Goal: Transaction & Acquisition: Purchase product/service

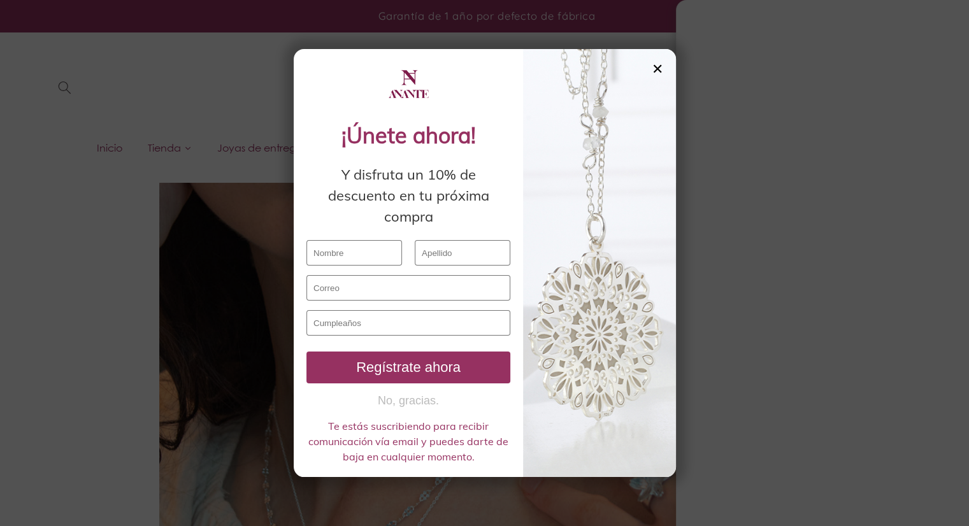
click at [660, 67] on div "✕" at bounding box center [657, 69] width 11 height 14
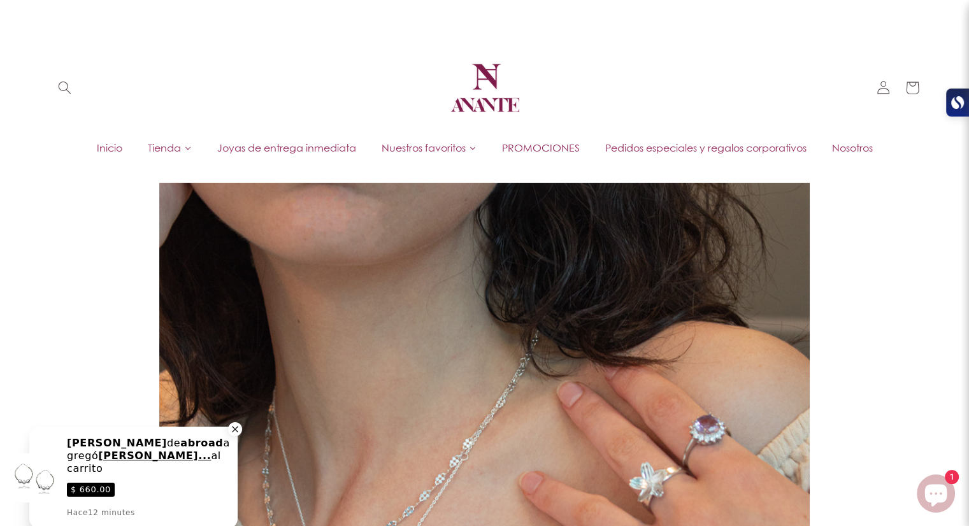
click at [234, 429] on icon "Close a notification" at bounding box center [235, 429] width 6 height 6
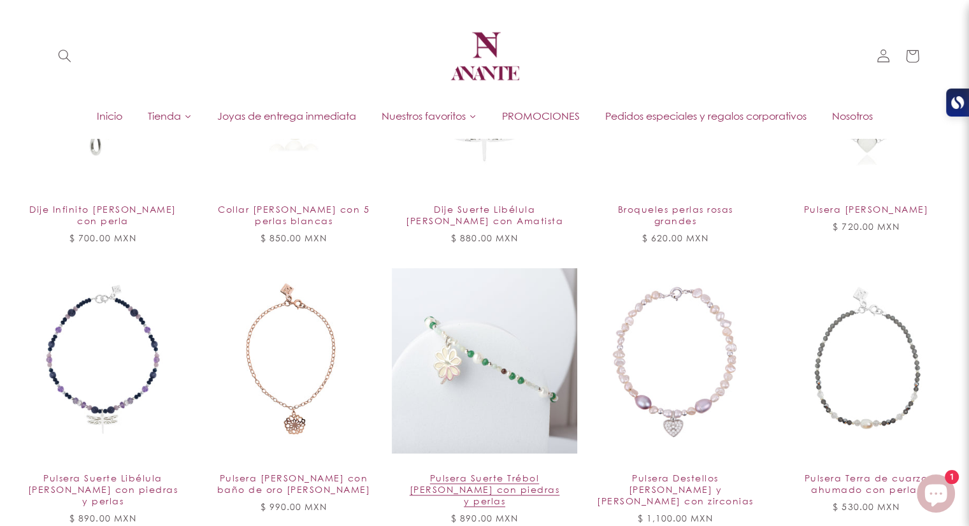
scroll to position [1019, 0]
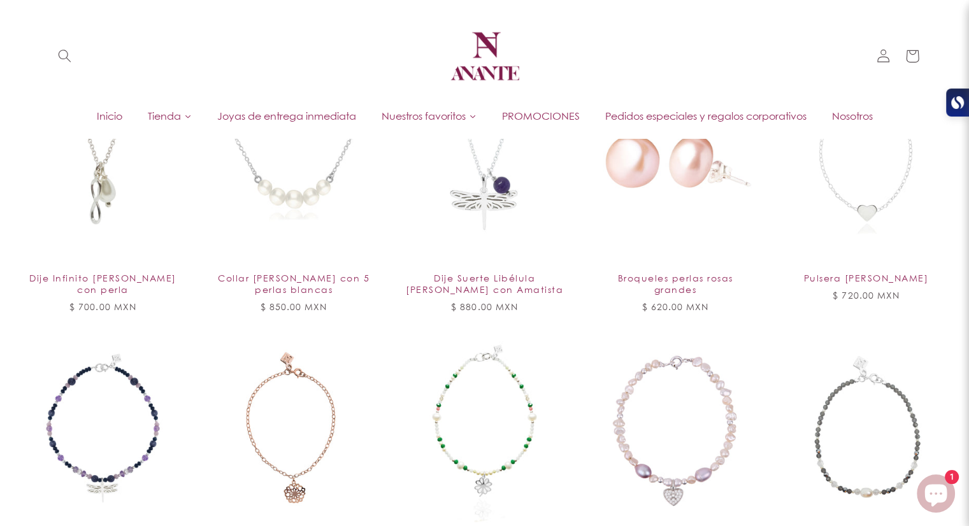
click at [498, 54] on img at bounding box center [485, 56] width 76 height 76
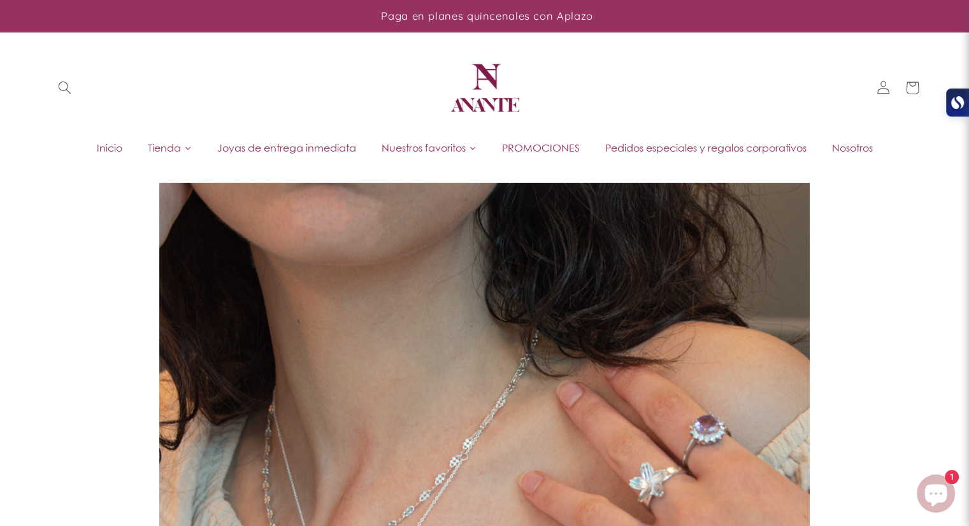
click at [843, 143] on span "Nosotros" at bounding box center [852, 148] width 41 height 14
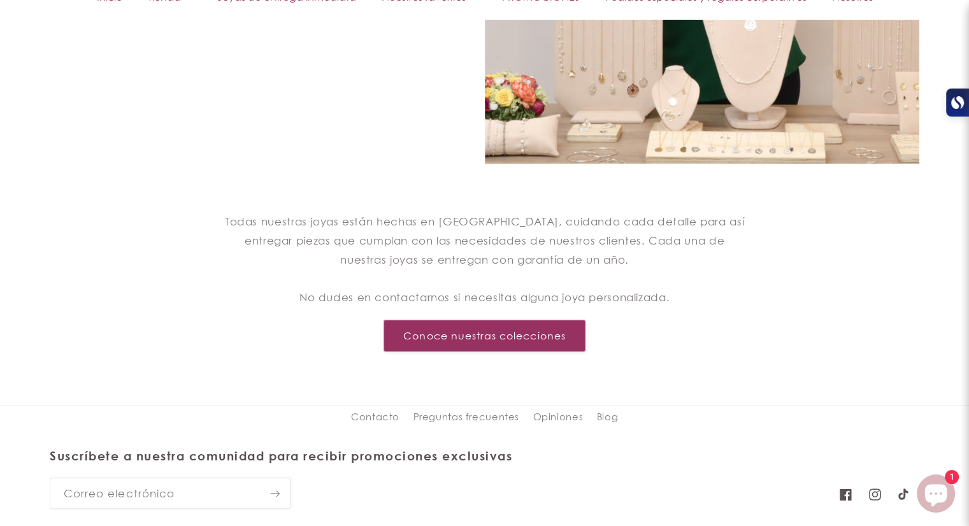
scroll to position [1308, 0]
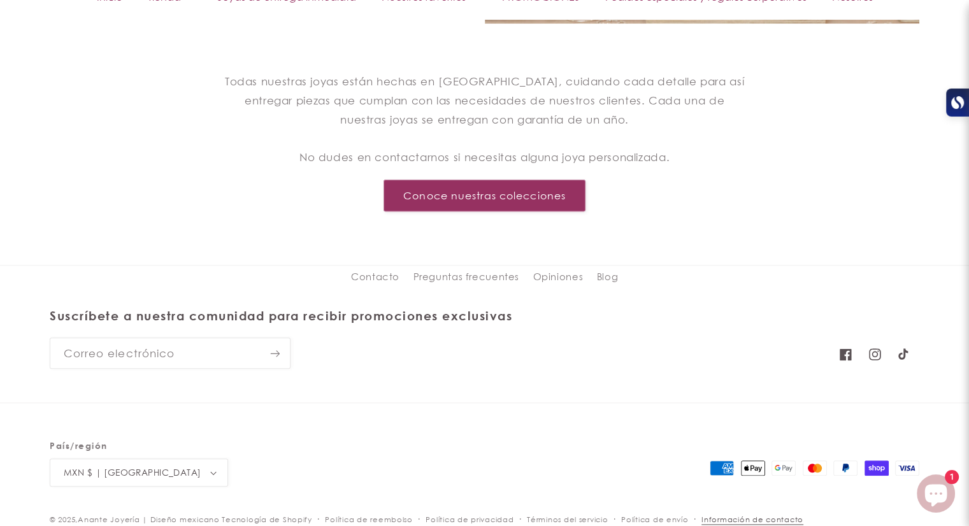
click at [737, 515] on link "Información de contacto" at bounding box center [752, 519] width 102 height 12
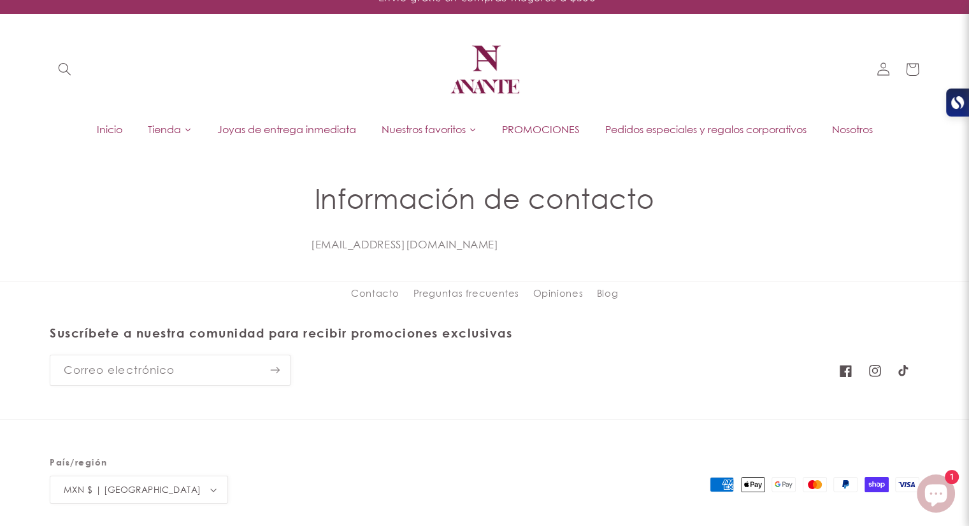
scroll to position [36, 0]
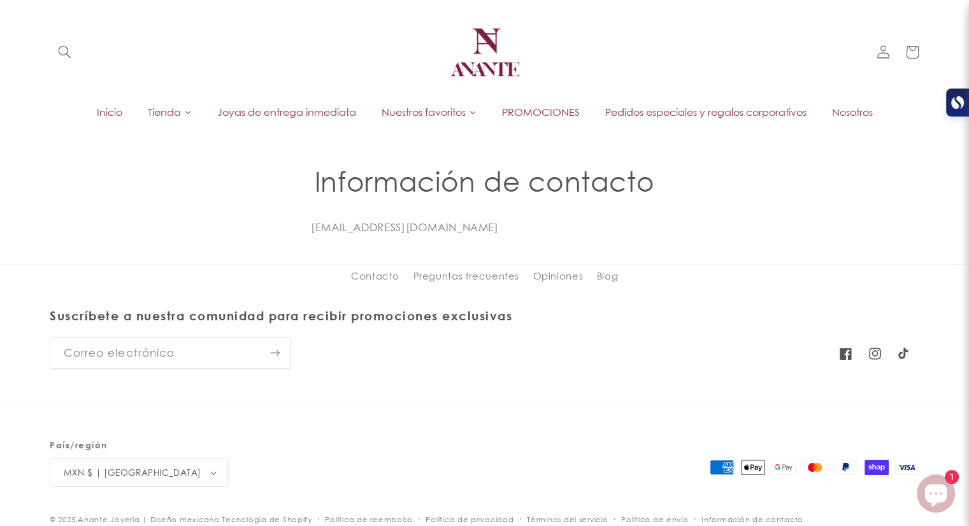
click at [110, 113] on span "Inicio" at bounding box center [109, 112] width 25 height 14
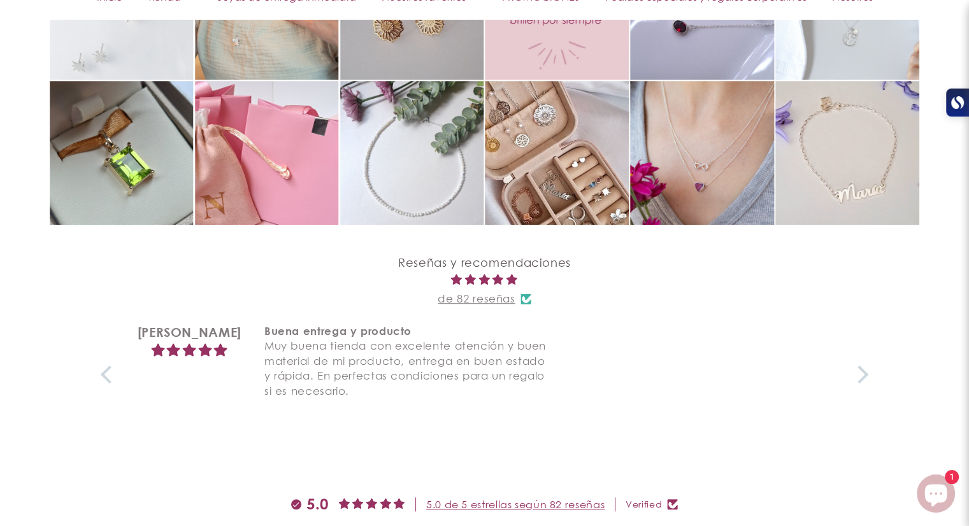
scroll to position [5087, 0]
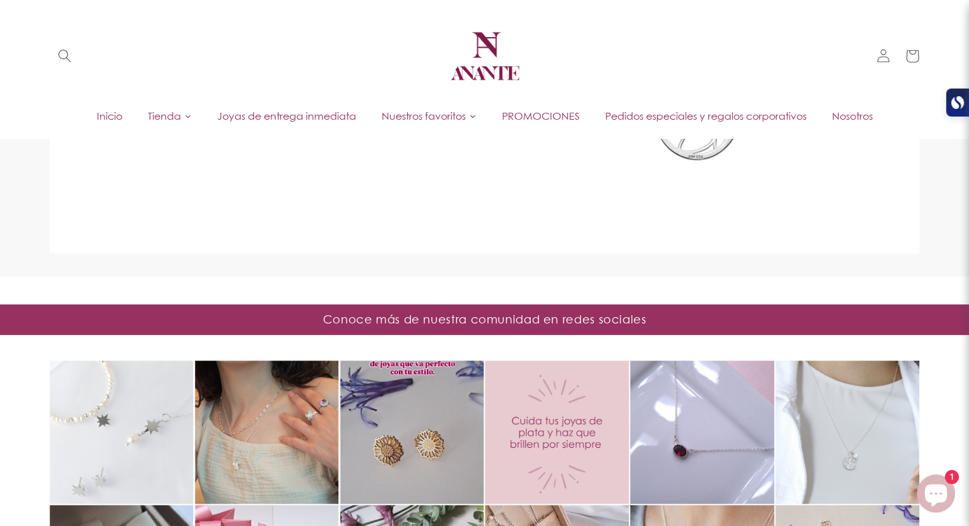
click at [871, 111] on span "Nosotros" at bounding box center [852, 116] width 41 height 14
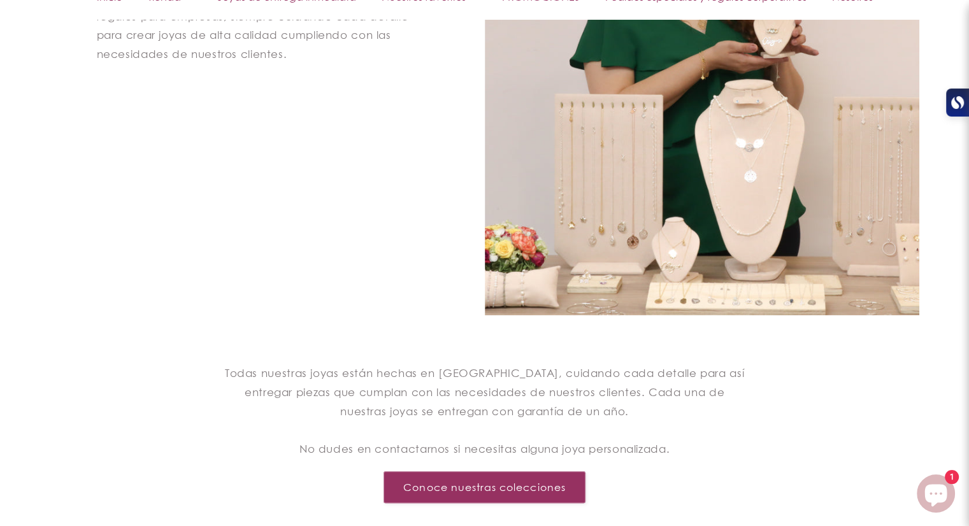
scroll to position [1019, 0]
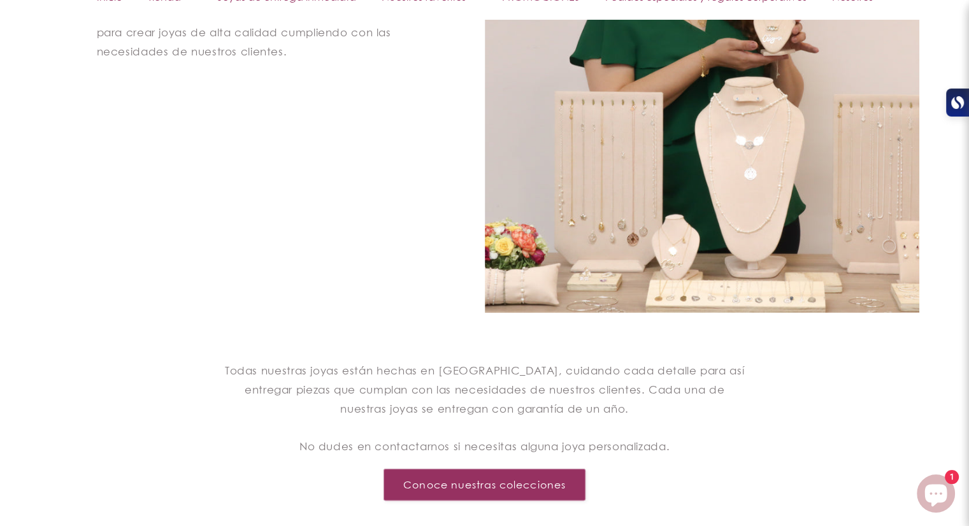
click at [269, 274] on div "Consideramos que el diseño de joyas personalizadas es uno de nuestros valores m…" at bounding box center [267, 53] width 435 height 518
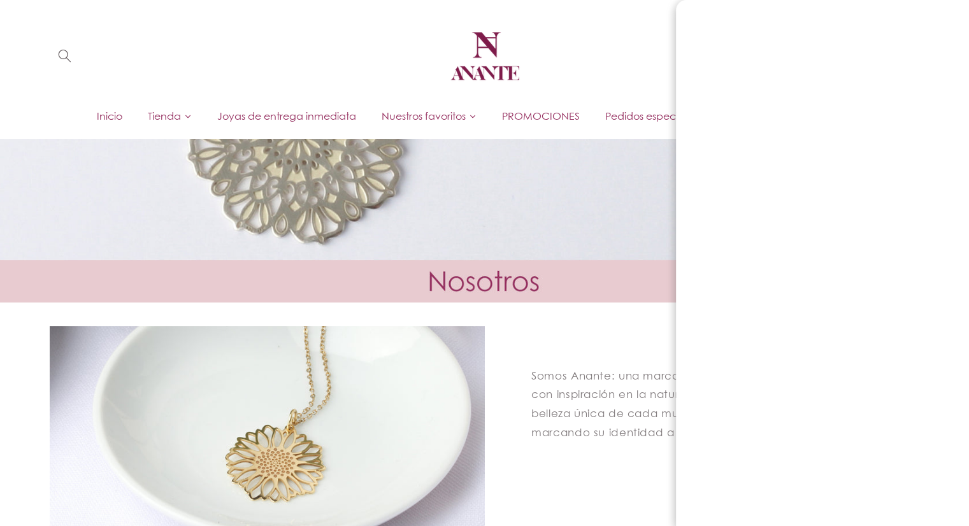
scroll to position [0, 0]
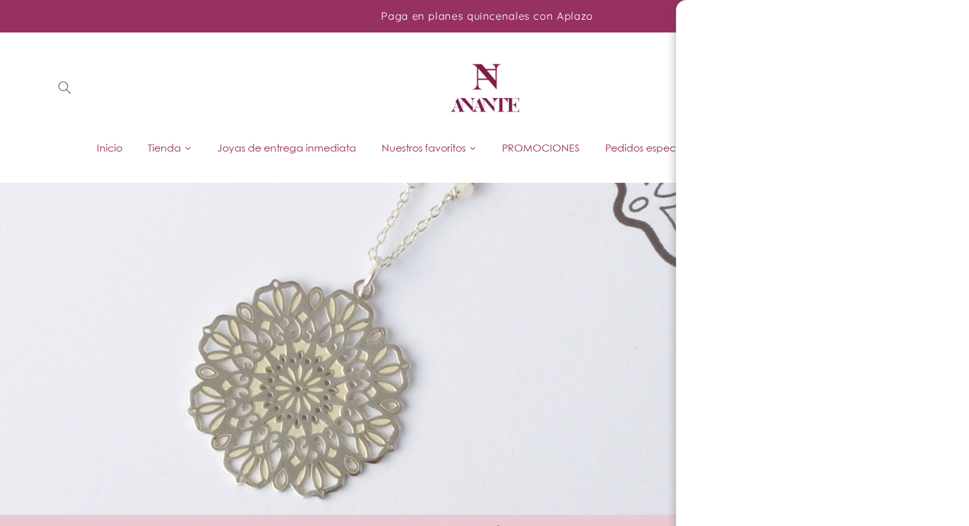
click at [498, 87] on img at bounding box center [485, 88] width 76 height 76
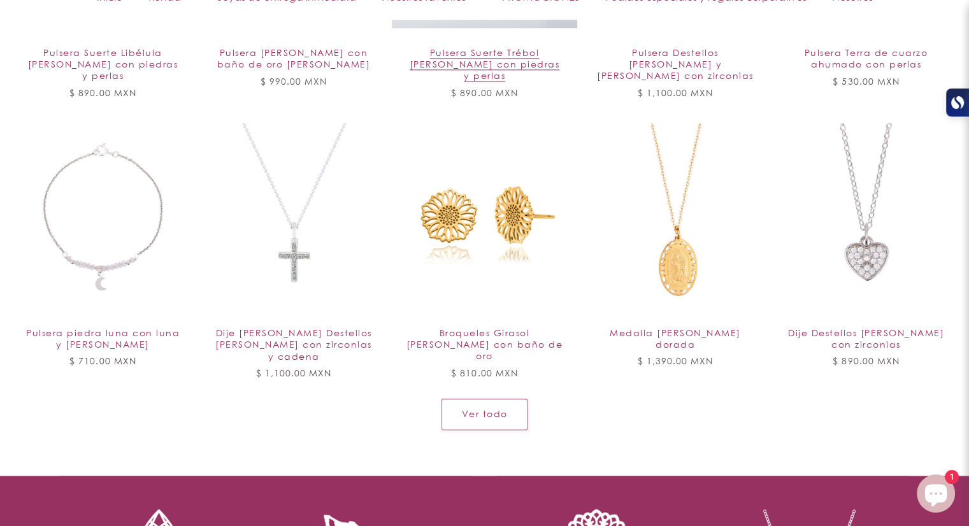
scroll to position [1529, 0]
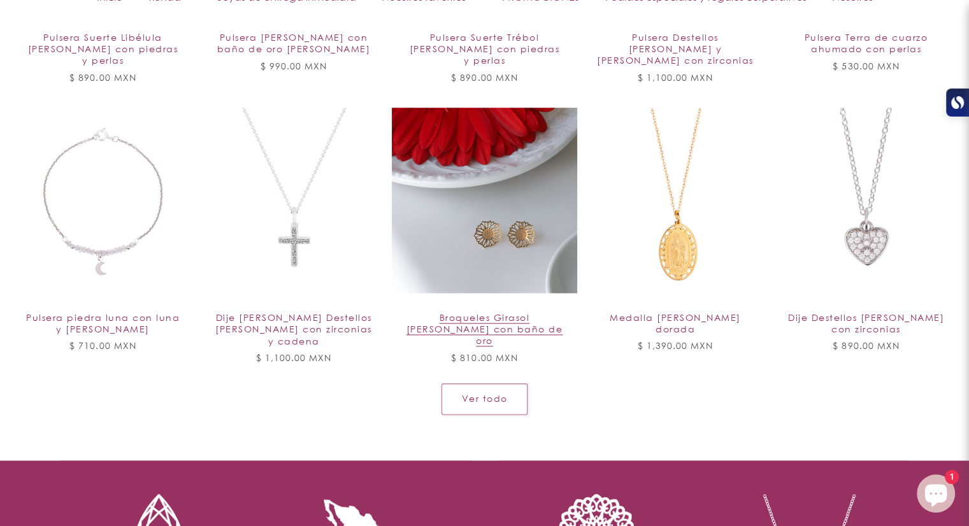
drag, startPoint x: 493, startPoint y: 83, endPoint x: 461, endPoint y: 148, distance: 72.1
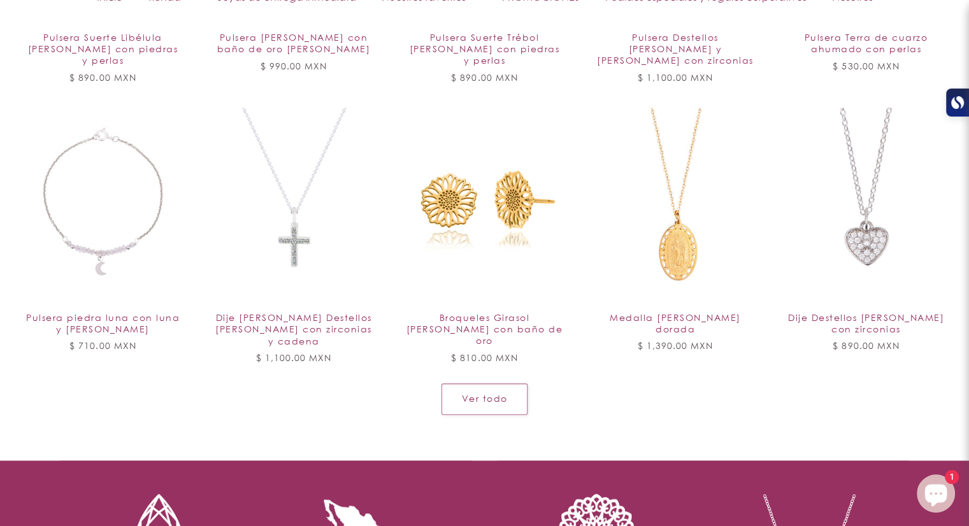
drag, startPoint x: 461, startPoint y: 148, endPoint x: 680, endPoint y: 407, distance: 339.8
click at [515, 387] on link "Ver todo" at bounding box center [484, 398] width 86 height 31
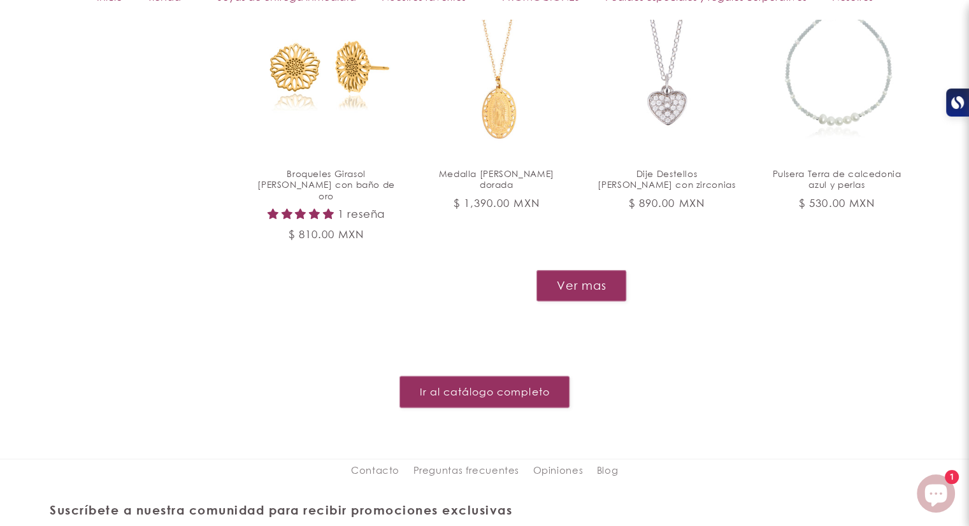
scroll to position [1648, 0]
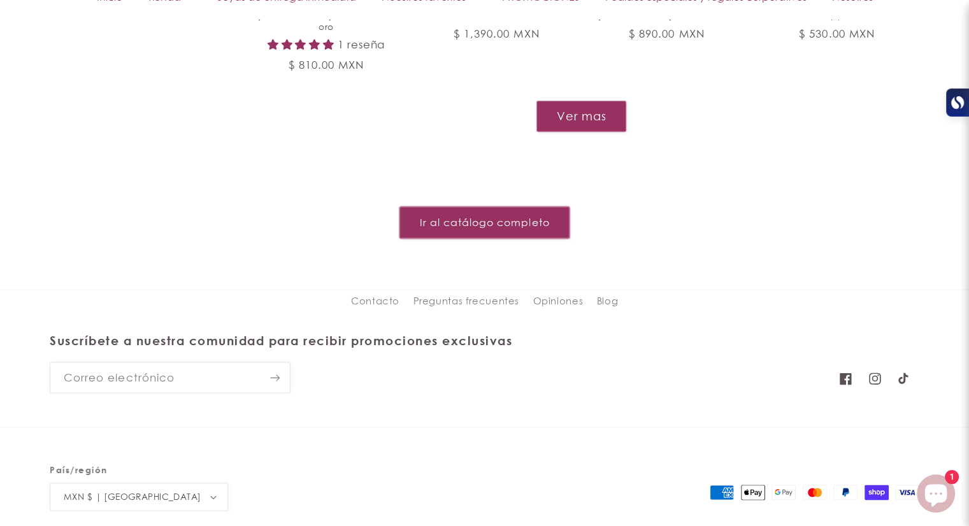
click at [514, 206] on link "Ir al catálogo completo" at bounding box center [484, 221] width 170 height 31
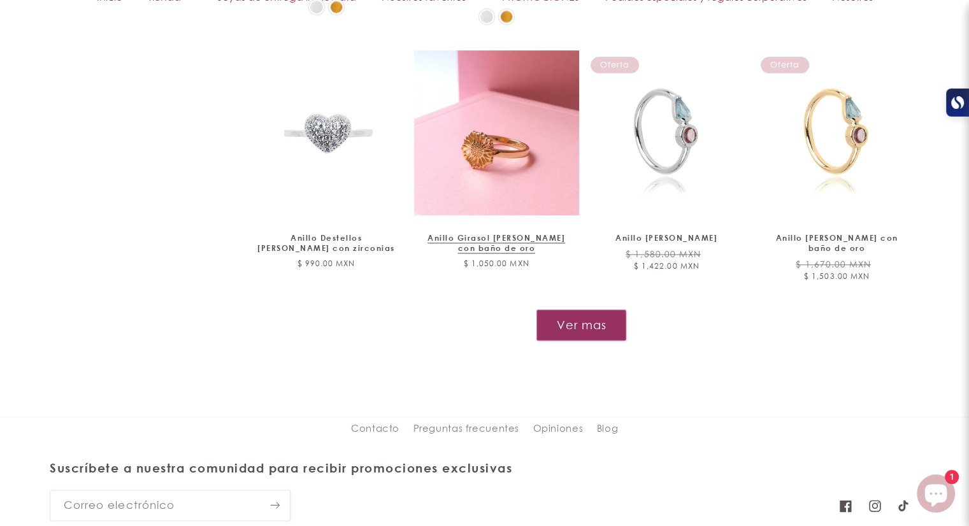
scroll to position [1524, 0]
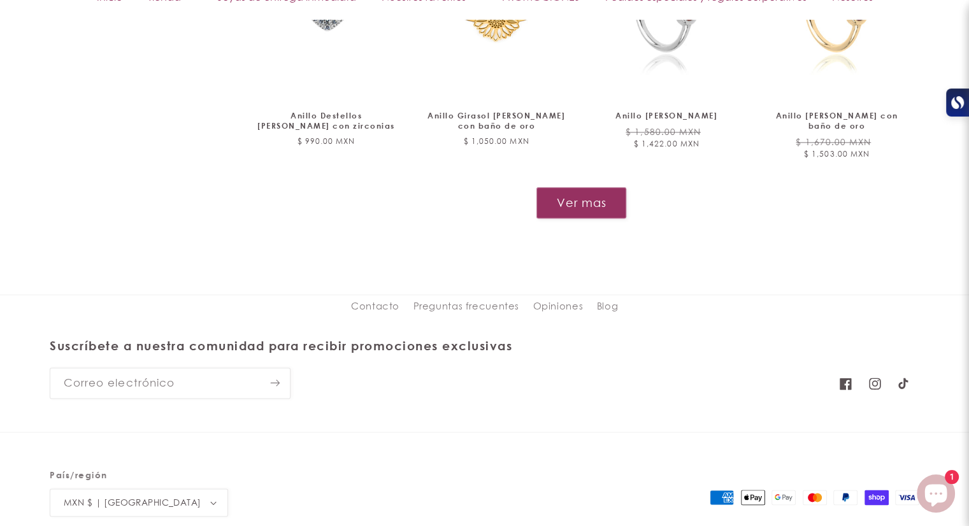
click at [580, 187] on button "Ver mas" at bounding box center [581, 202] width 91 height 31
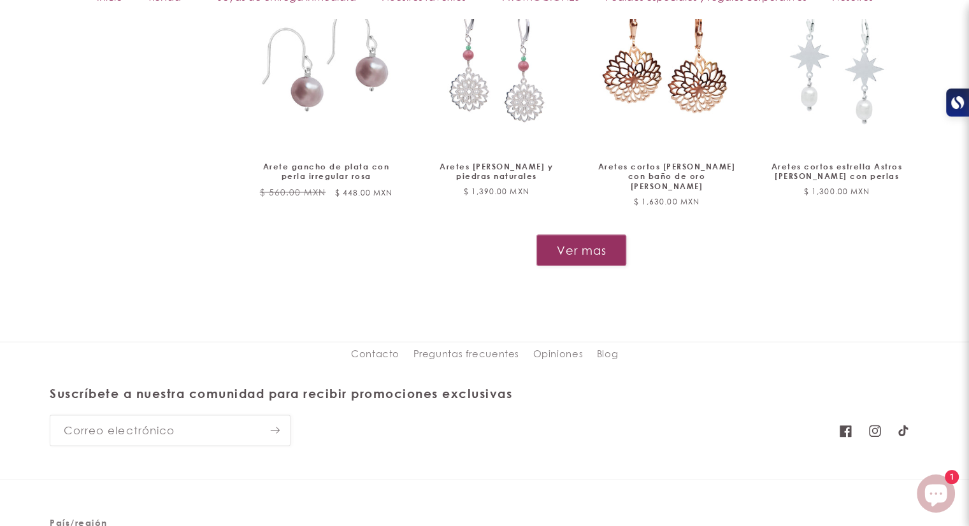
scroll to position [2529, 0]
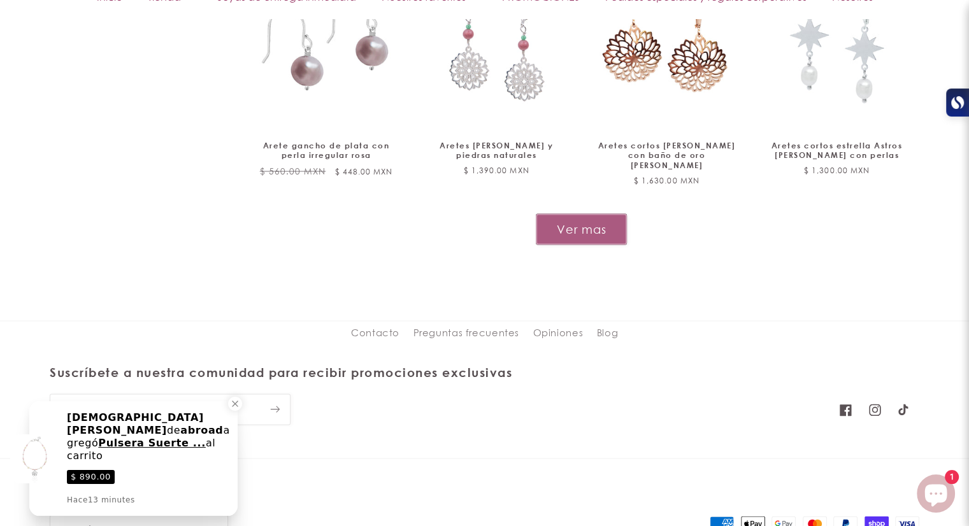
click at [576, 214] on button "Ver mas" at bounding box center [581, 229] width 91 height 31
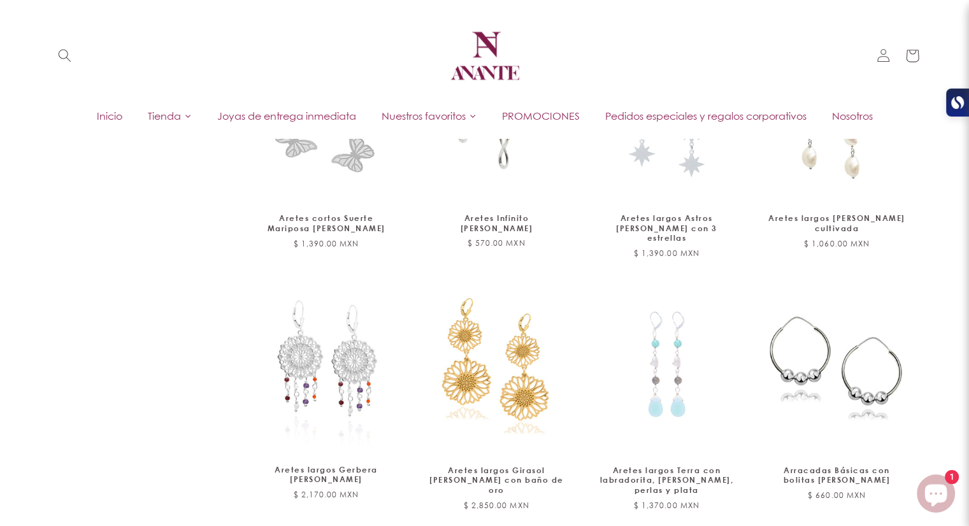
scroll to position [2958, 0]
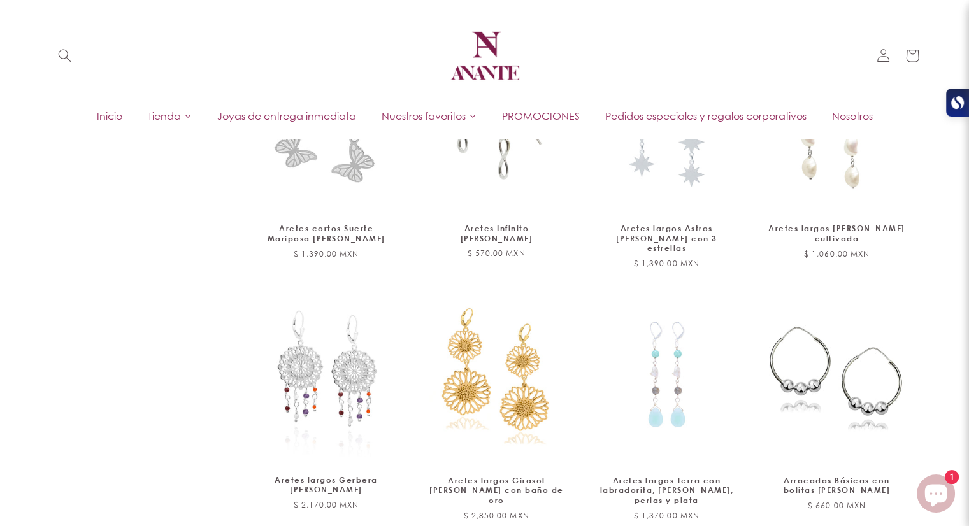
drag, startPoint x: 576, startPoint y: 183, endPoint x: 135, endPoint y: 248, distance: 446.2
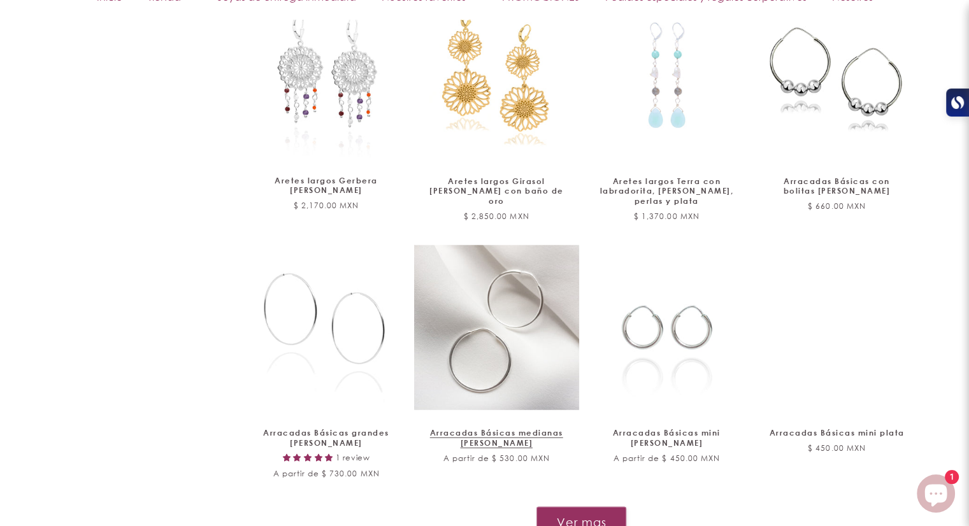
scroll to position [3276, 0]
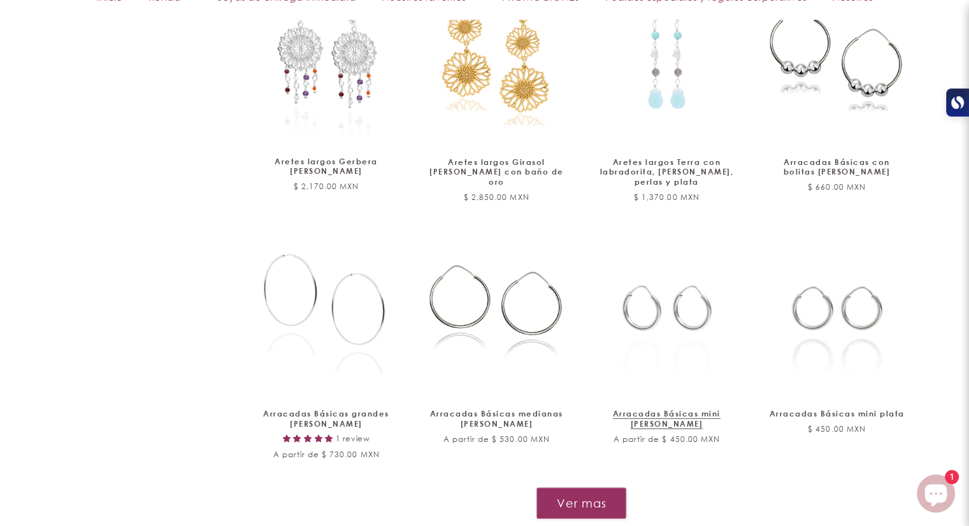
click at [666, 409] on link "Arracadas Básicas mini de plata" at bounding box center [666, 419] width 138 height 20
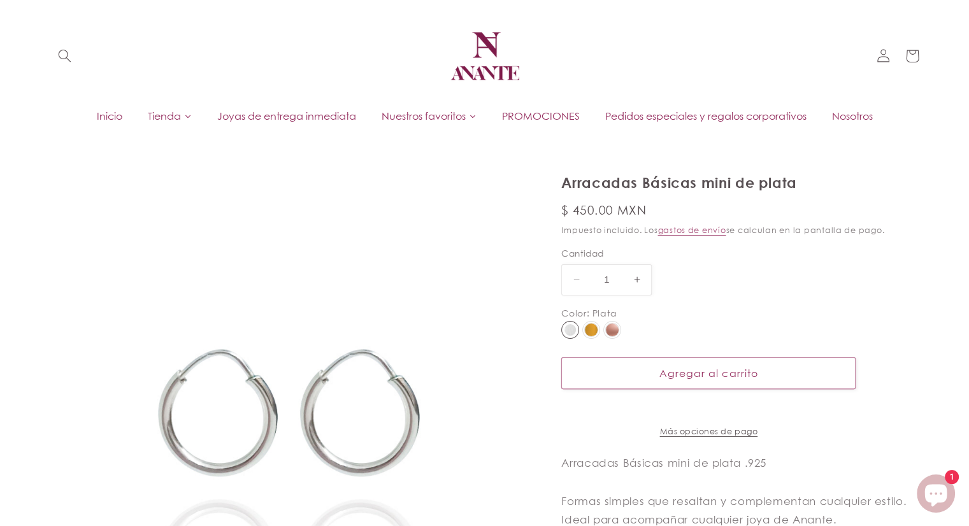
select select "{"isForProduct":true,"id":43743805309082,"title":"Plata","available":true,"pric…"
select select "{"isForProduct":false,"id":43715634987162,"title":"5","available":true,"price":…"
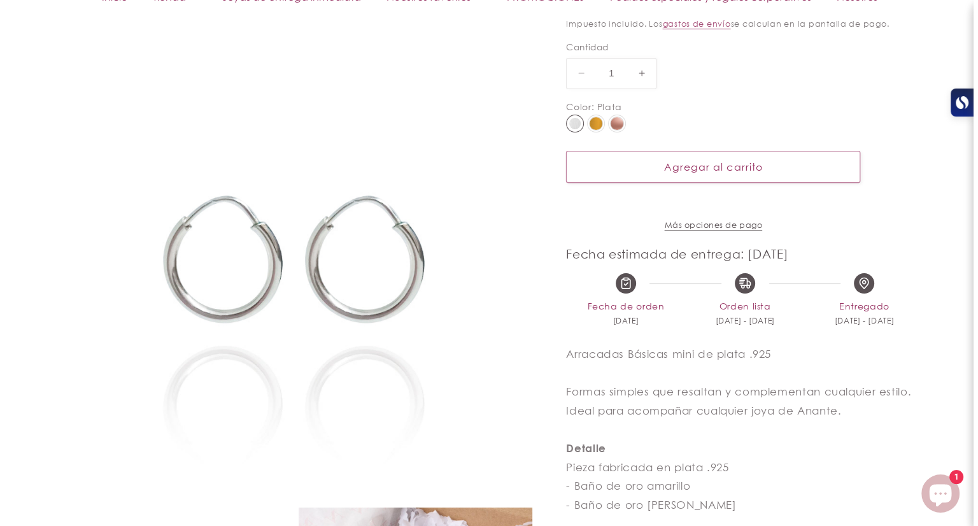
scroll to position [255, 0]
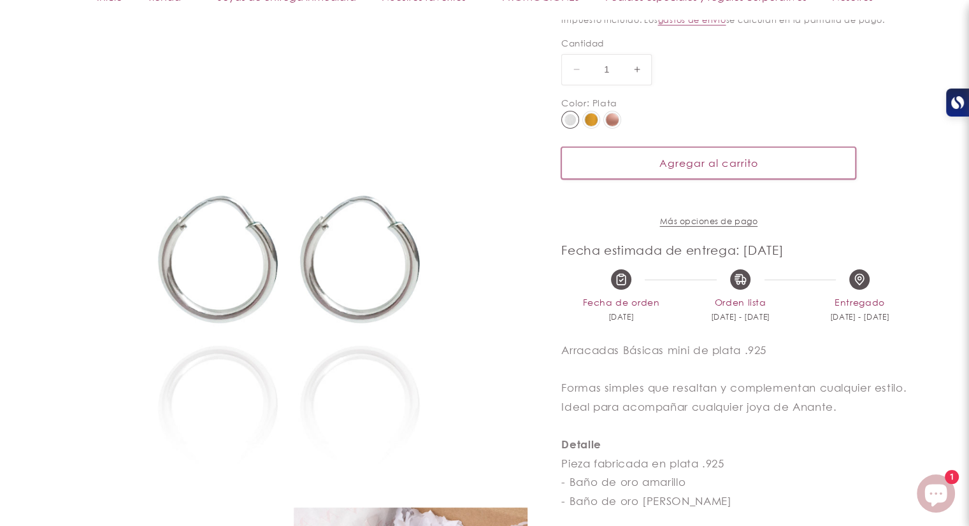
click at [675, 169] on button "Agregar al carrito" at bounding box center [708, 162] width 294 height 31
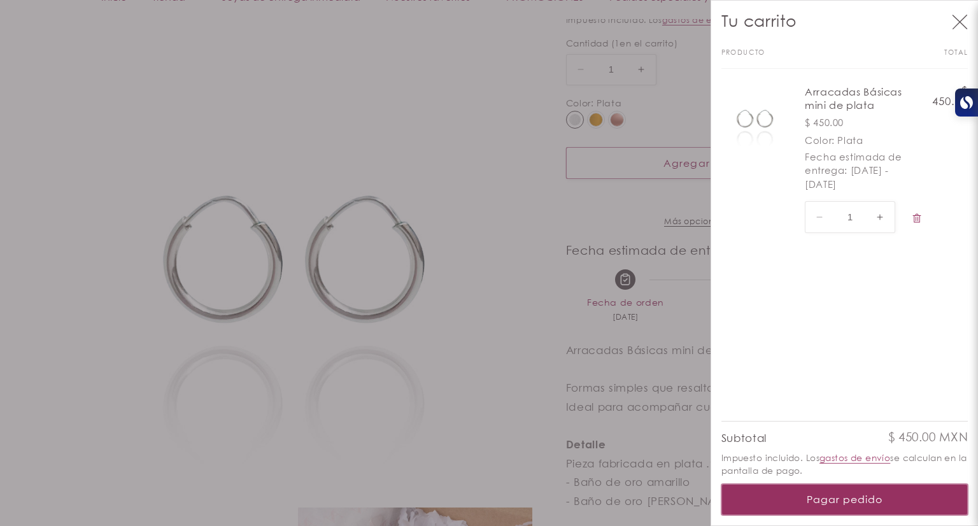
click at [823, 494] on button "Pagar pedido" at bounding box center [845, 499] width 247 height 31
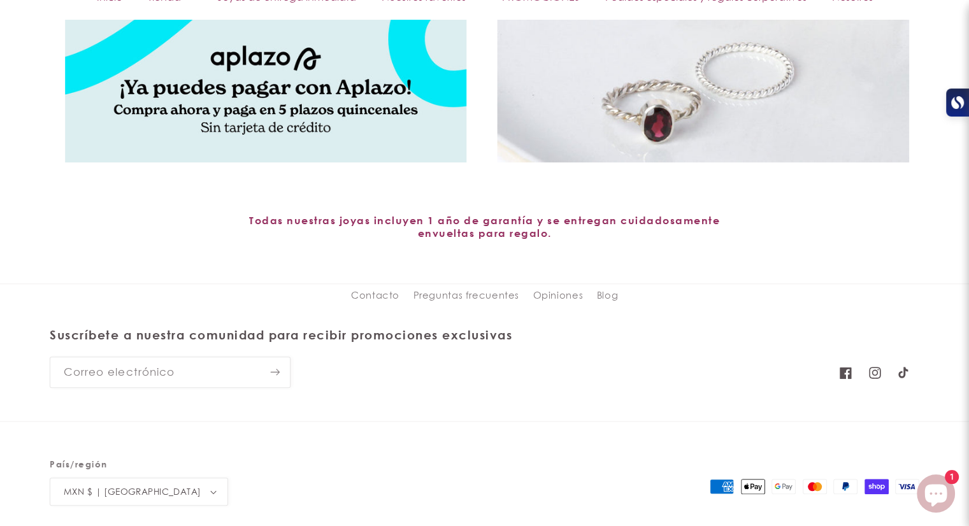
scroll to position [6043, 0]
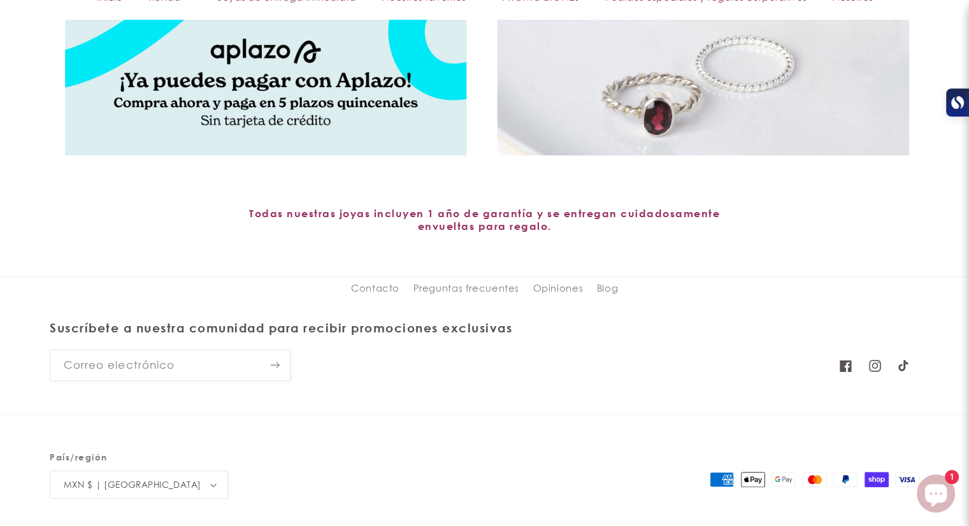
click at [872, 476] on icon at bounding box center [876, 479] width 16 height 7
click at [878, 472] on icon at bounding box center [876, 479] width 24 height 15
click at [475, 282] on link "Preguntas frecuentes" at bounding box center [466, 288] width 106 height 23
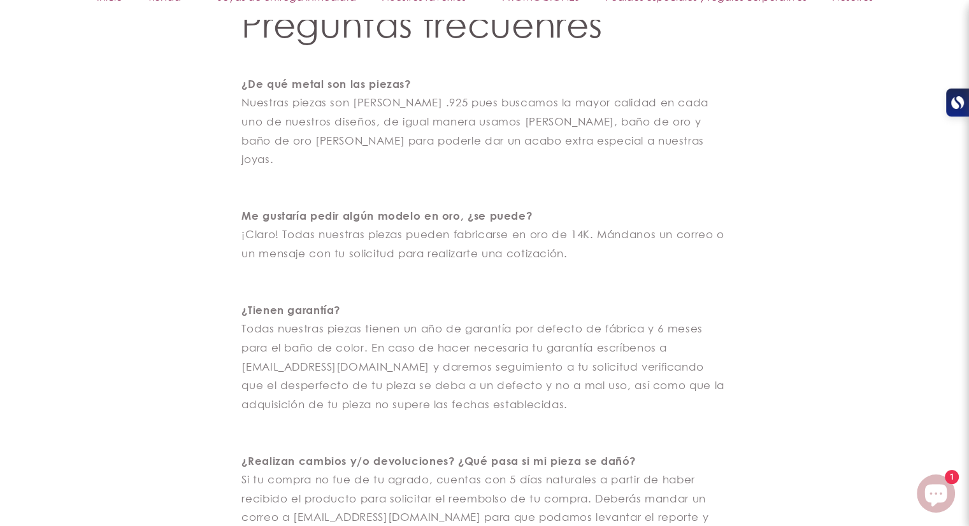
scroll to position [764, 0]
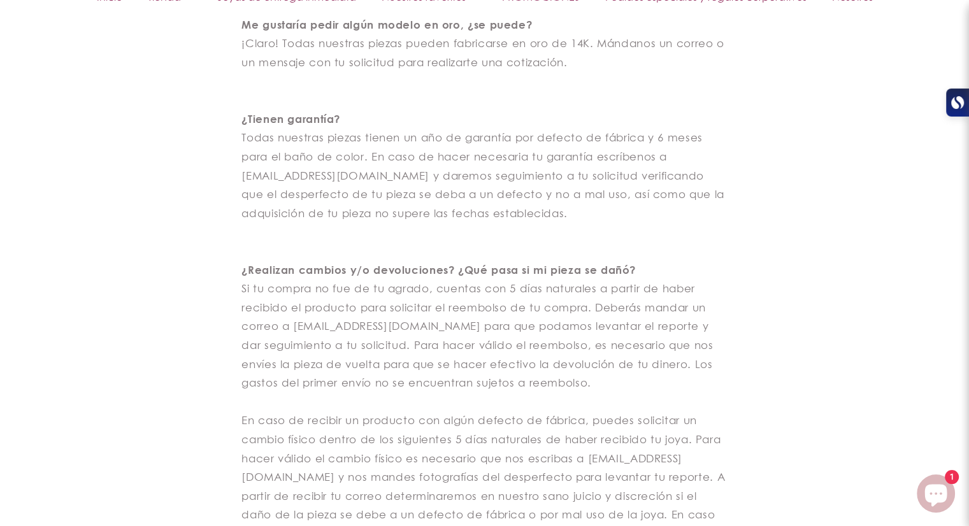
drag, startPoint x: 459, startPoint y: 273, endPoint x: 893, endPoint y: 389, distance: 449.2
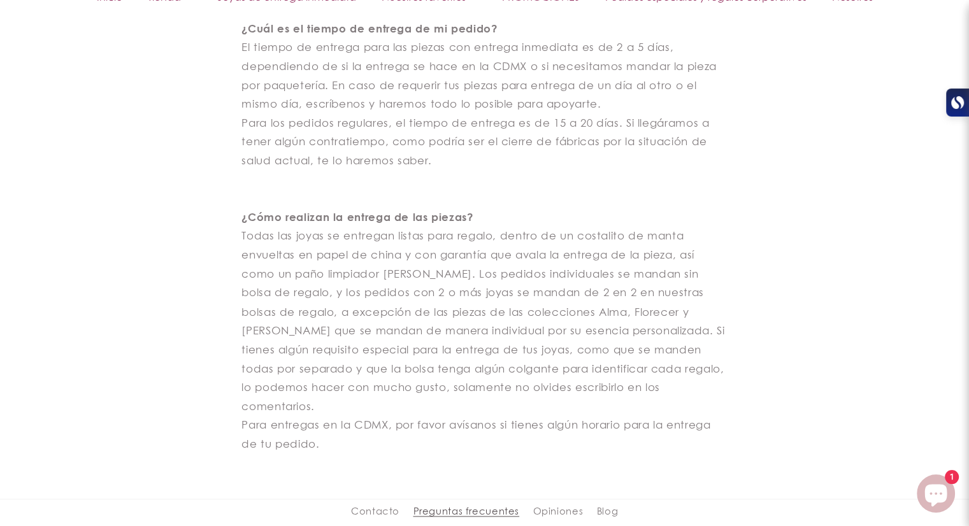
scroll to position [2306, 0]
